Goal: Task Accomplishment & Management: Manage account settings

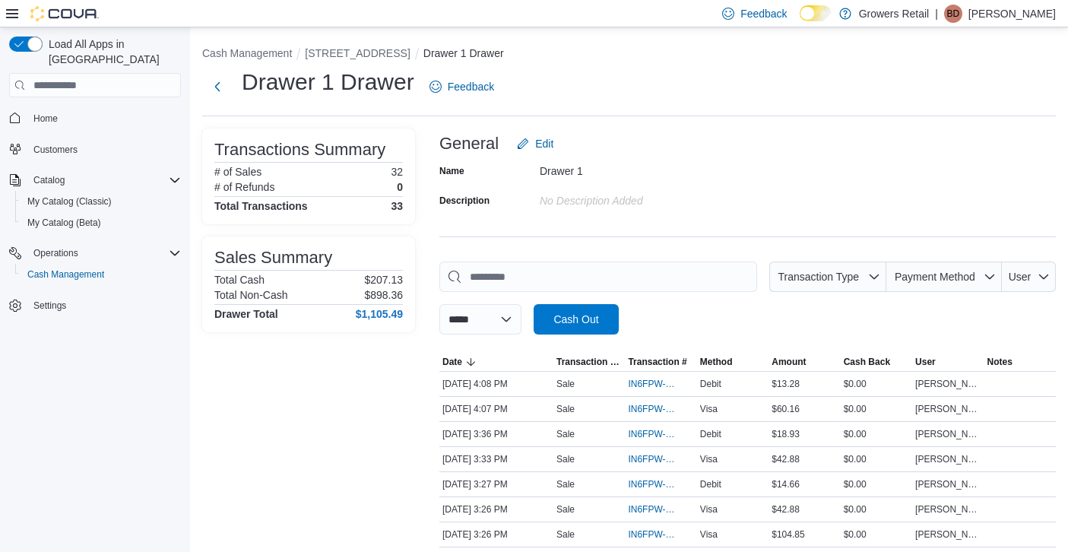
scroll to position [133, 0]
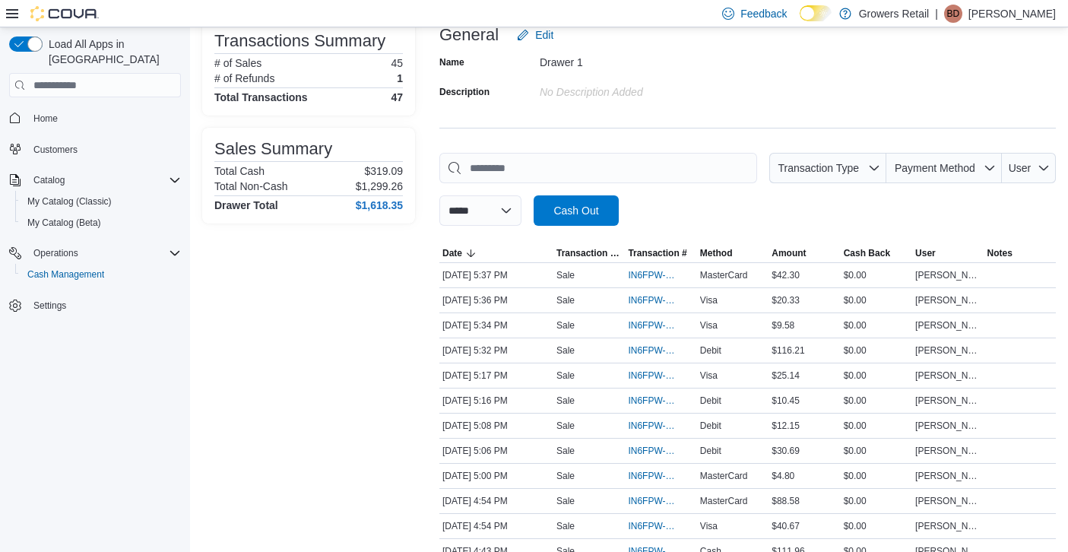
scroll to position [107, 0]
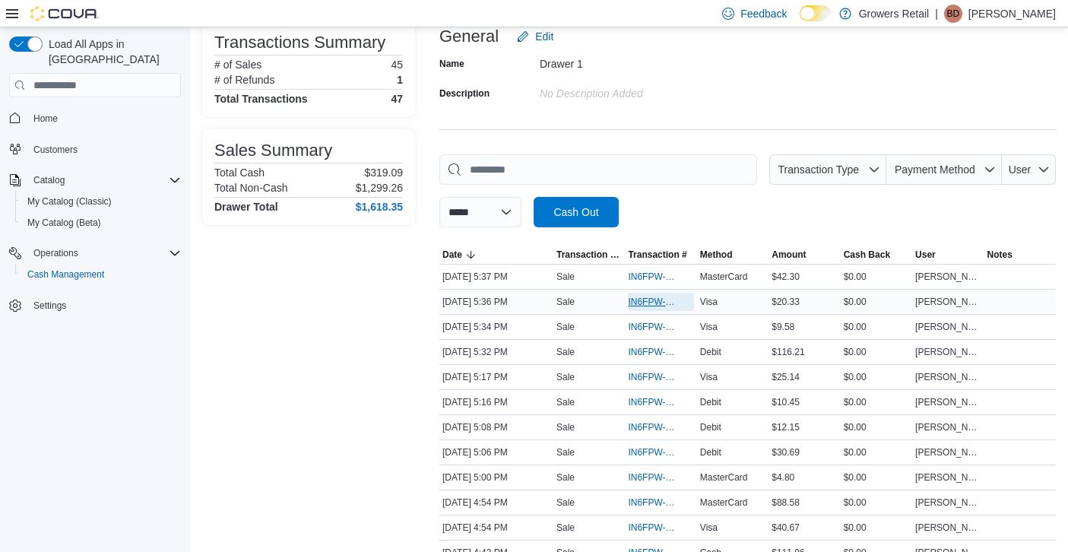
click at [639, 303] on span "IN6FPW-2032186" at bounding box center [653, 302] width 50 height 12
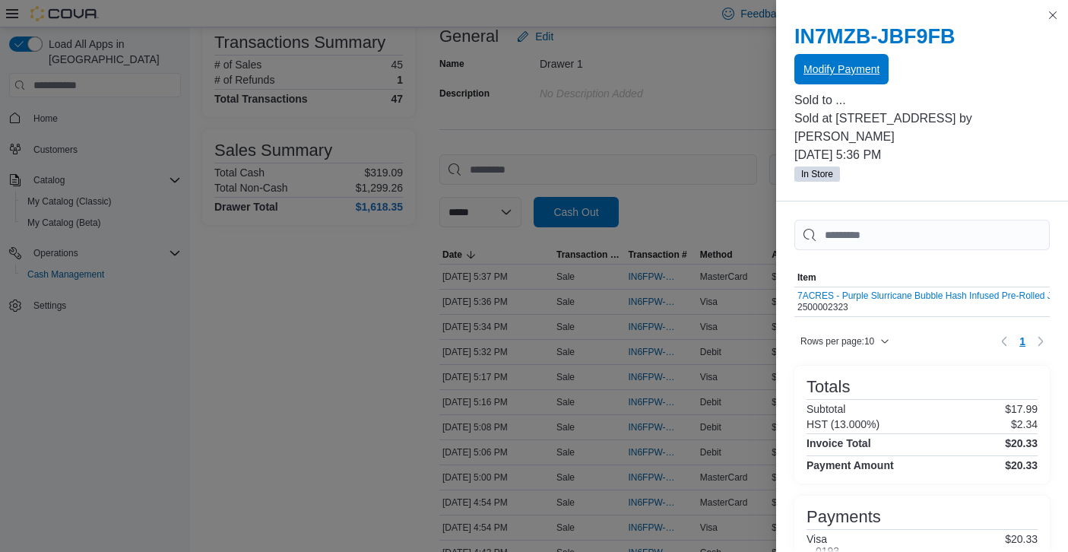
click at [850, 66] on span "Modify Payment" at bounding box center [841, 69] width 76 height 15
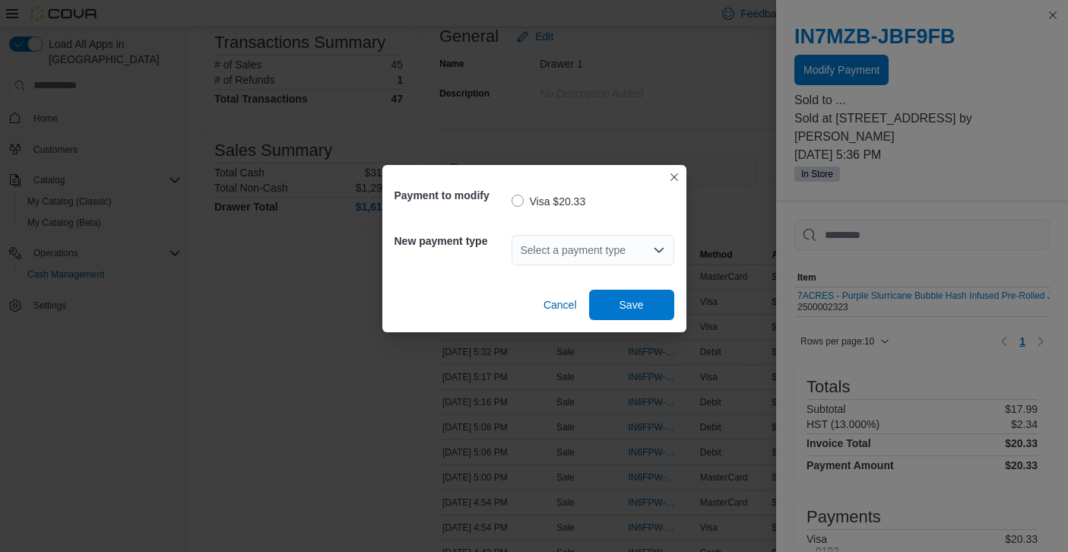
click at [628, 243] on div "Select a payment type" at bounding box center [592, 250] width 163 height 30
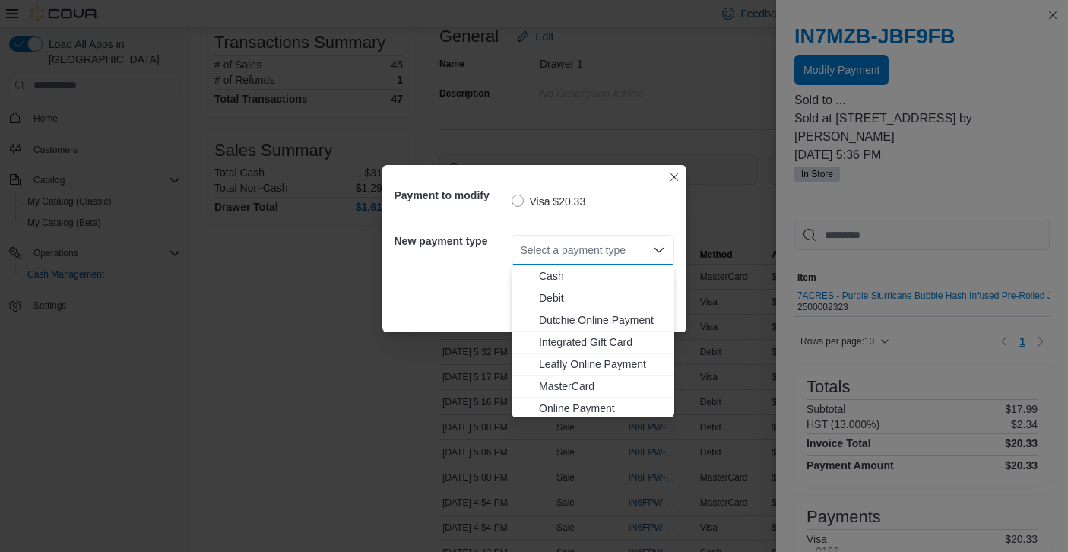
click at [553, 299] on span "Debit" at bounding box center [602, 297] width 126 height 15
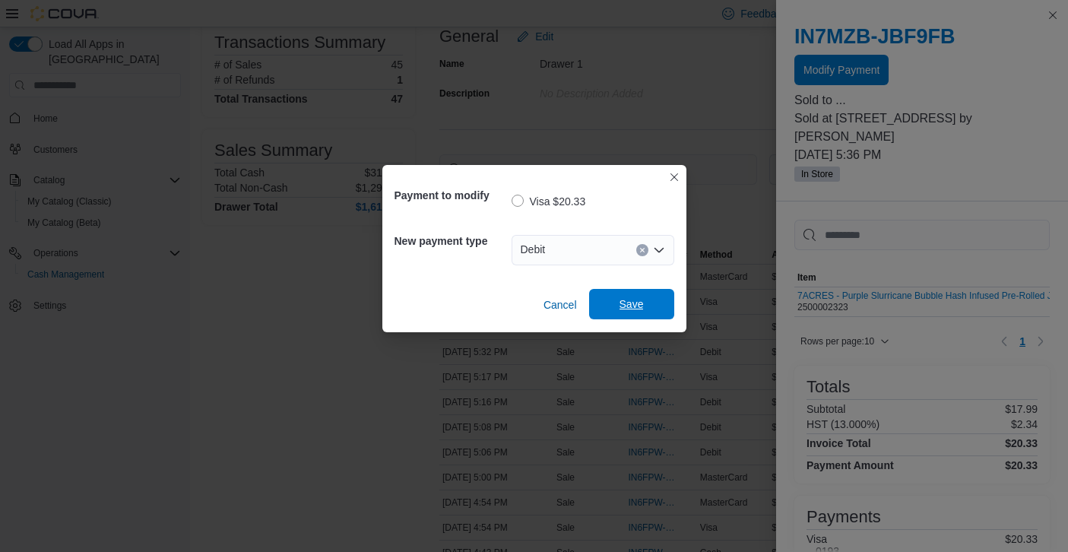
click at [626, 295] on span "Save" at bounding box center [631, 304] width 67 height 30
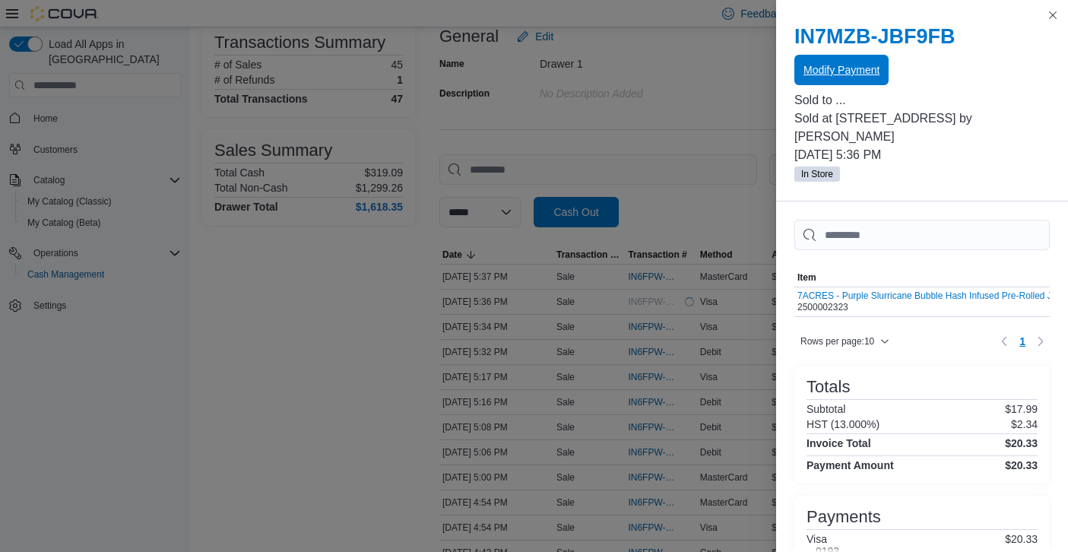
scroll to position [0, 0]
